Goal: Book appointment/travel/reservation

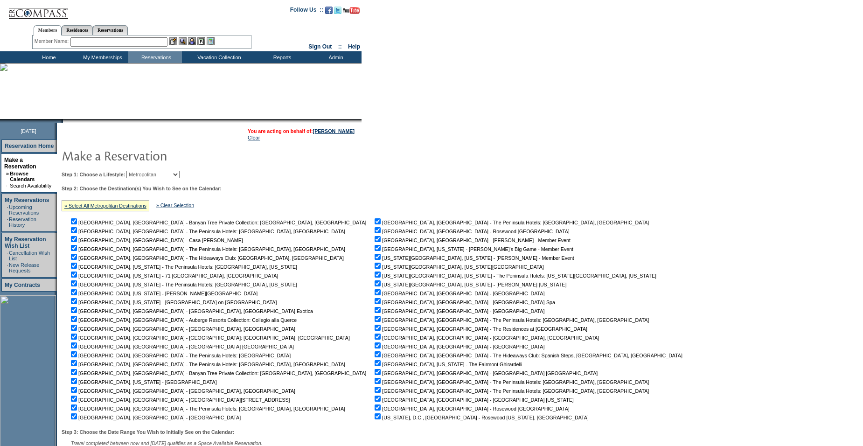
click at [150, 176] on select "Beach Leisure Metropolitan Mountain OIAL for Adventure OIAL for Couples OIAL fo…" at bounding box center [152, 174] width 53 height 7
select select "Leisure"
click at [142, 172] on select "Beach Leisure Metropolitan Mountain OIAL for Adventure OIAL for Couples OIAL fo…" at bounding box center [152, 174] width 53 height 7
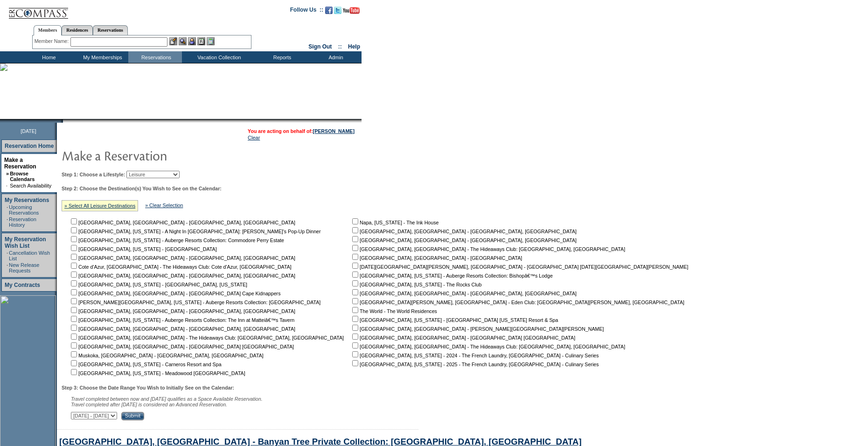
click at [77, 339] on input "checkbox" at bounding box center [74, 336] width 6 height 6
checkbox input "true"
click at [117, 418] on select "[DATE] - [DATE] [DATE] - [DATE] [DATE] - [DATE] [DATE] - [DATE] [DATE] - [DATE]…" at bounding box center [94, 415] width 46 height 7
select select "[DATE]|[DATE]"
click at [76, 417] on select "[DATE] - [DATE] [DATE] - [DATE] [DATE] - [DATE] [DATE] - [DATE] [DATE] - [DATE]…" at bounding box center [94, 415] width 46 height 7
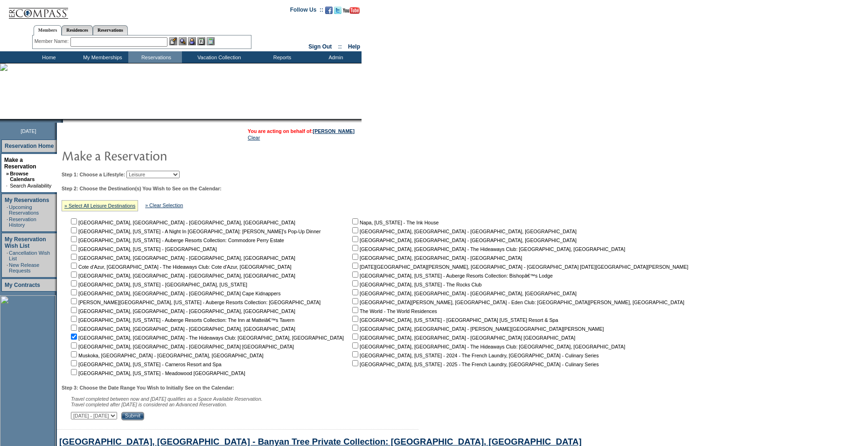
click at [144, 417] on input "Submit" at bounding box center [132, 416] width 23 height 8
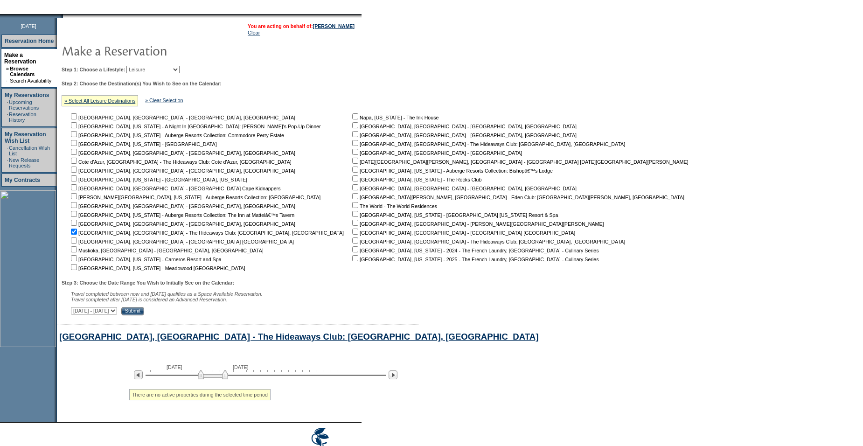
scroll to position [153, 0]
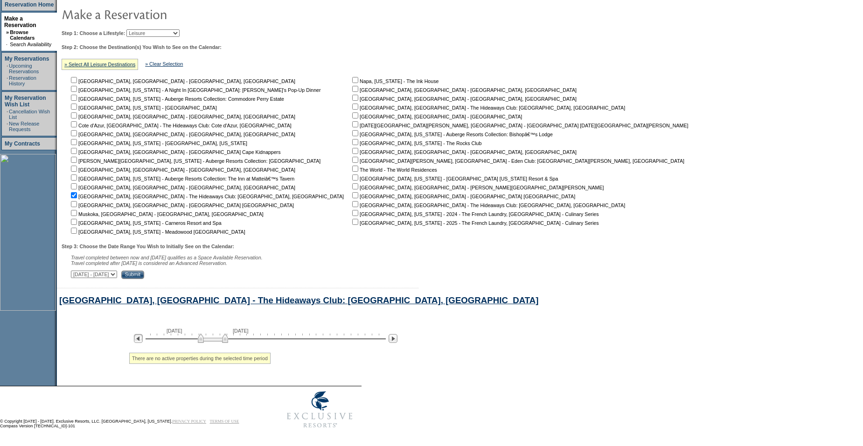
click at [142, 336] on img at bounding box center [138, 338] width 9 height 9
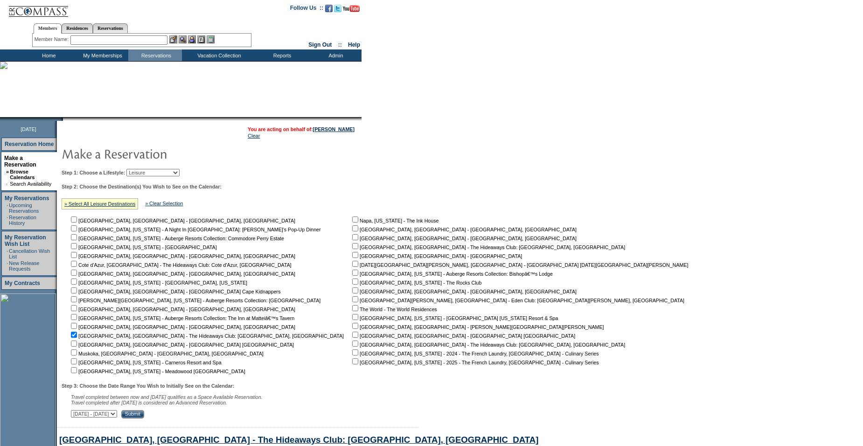
scroll to position [0, 0]
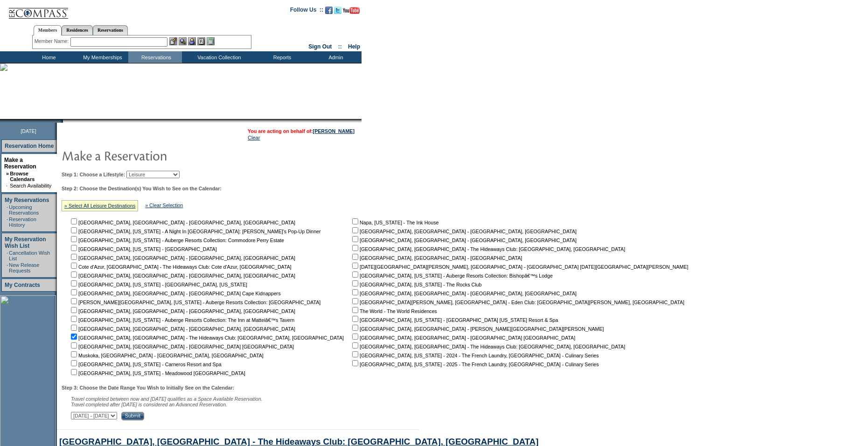
click at [171, 174] on select "Beach Leisure Metropolitan Mountain OIAL for Adventure OIAL for Couples OIAL fo…" at bounding box center [152, 174] width 53 height 7
select select "Beach"
click at [142, 172] on select "Beach Leisure Metropolitan Mountain OIAL for Adventure OIAL for Couples OIAL fo…" at bounding box center [152, 174] width 53 height 7
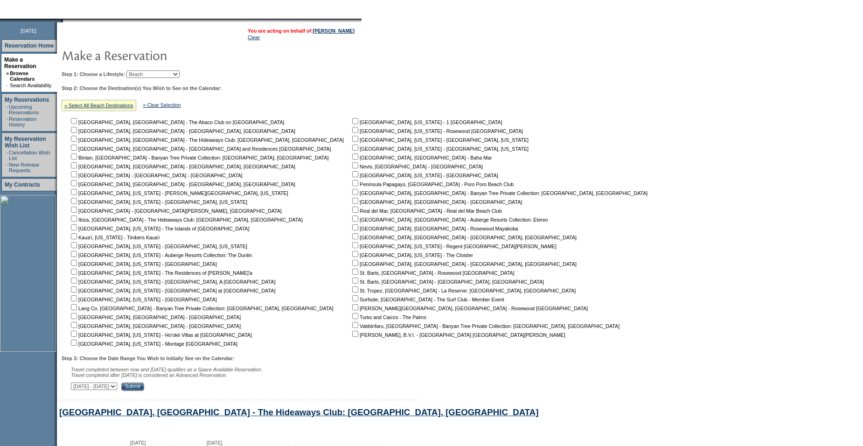
scroll to position [103, 0]
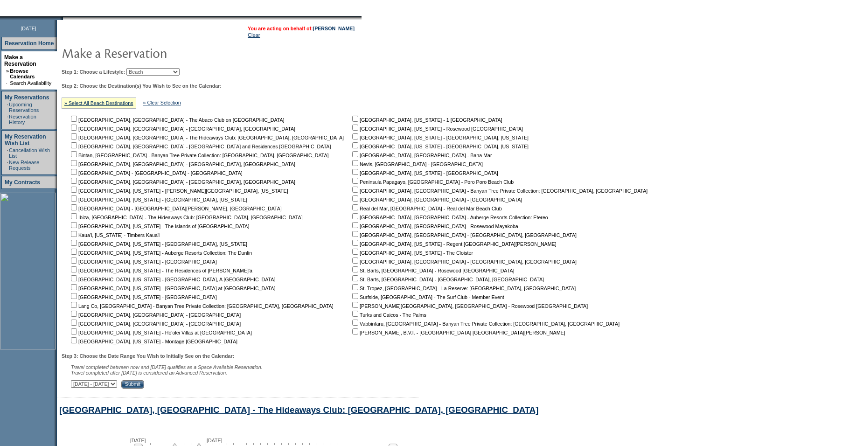
click at [77, 299] on input "checkbox" at bounding box center [74, 296] width 6 height 6
checkbox input "true"
click at [117, 388] on select "[DATE] - [DATE] [DATE] - [DATE] [DATE] - [DATE] [DATE] - [DATE] [DATE] - [DATE]…" at bounding box center [94, 383] width 46 height 7
select select "12/2/2025|1/15/2026"
click at [76, 385] on select "[DATE] - [DATE] [DATE] - [DATE] [DATE] - [DATE] [DATE] - [DATE] [DATE] - [DATE]…" at bounding box center [94, 383] width 46 height 7
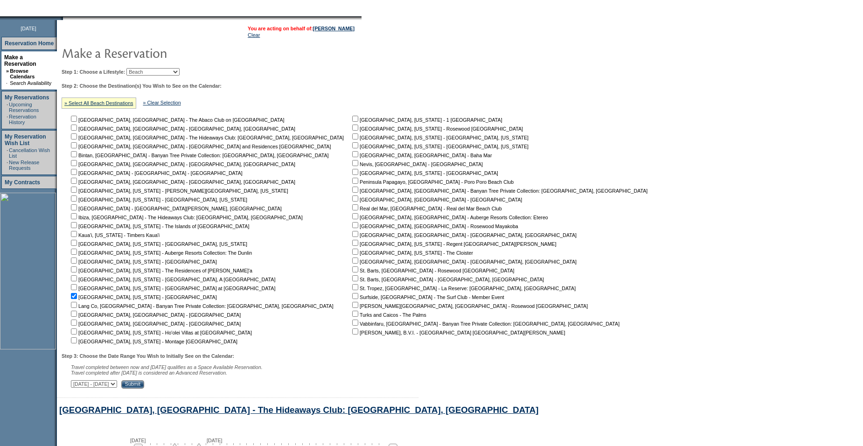
click at [144, 389] on input "Submit" at bounding box center [132, 384] width 23 height 8
